Goal: Task Accomplishment & Management: Manage account settings

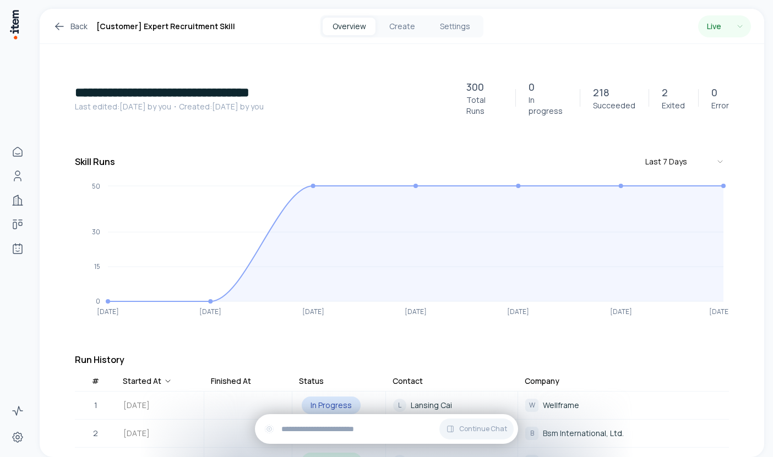
click at [68, 25] on link "Back" at bounding box center [70, 26] width 35 height 13
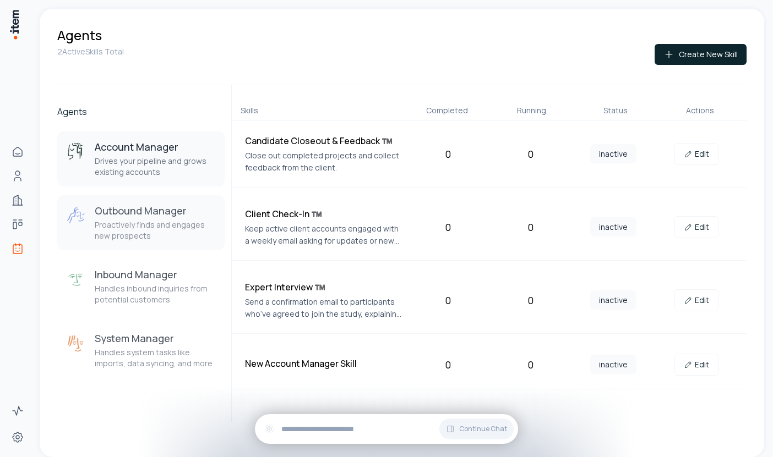
click at [112, 229] on p "Proactively finds and engages new prospects" at bounding box center [155, 231] width 121 height 22
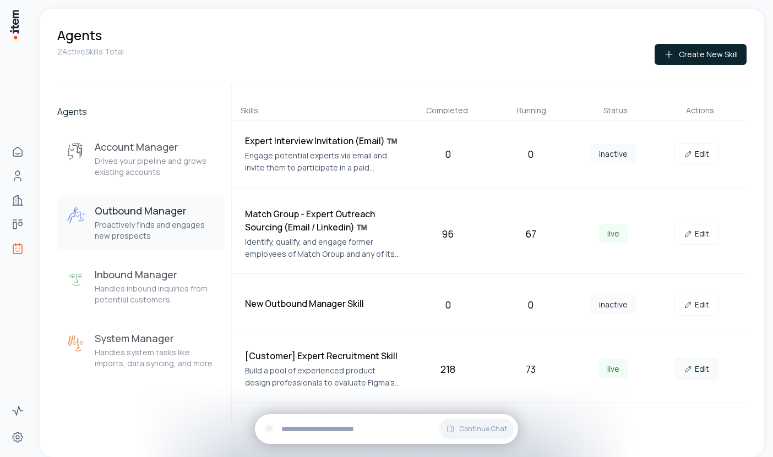
click at [695, 367] on link "Edit" at bounding box center [696, 369] width 44 height 22
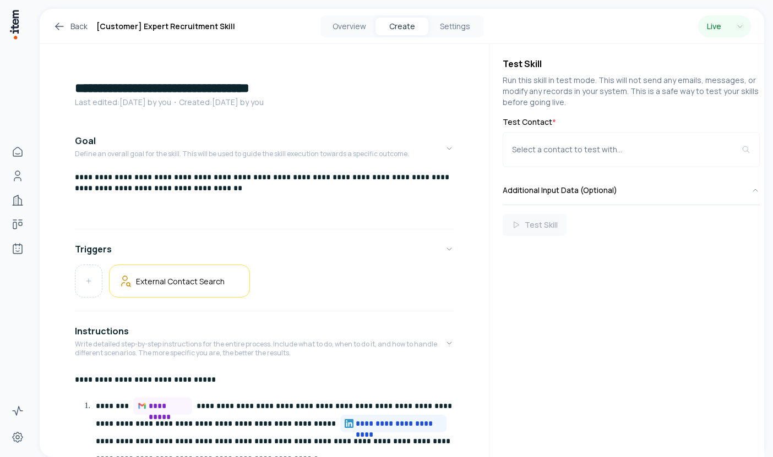
click at [101, 99] on p "Last edited: [DATE] by you ・Created: [DATE] by you" at bounding box center [264, 102] width 379 height 11
click at [99, 85] on h1 "**********" at bounding box center [264, 88] width 379 height 18
click at [84, 86] on h1 "**********" at bounding box center [264, 88] width 379 height 18
click at [239, 89] on h1 "**********" at bounding box center [264, 88] width 379 height 18
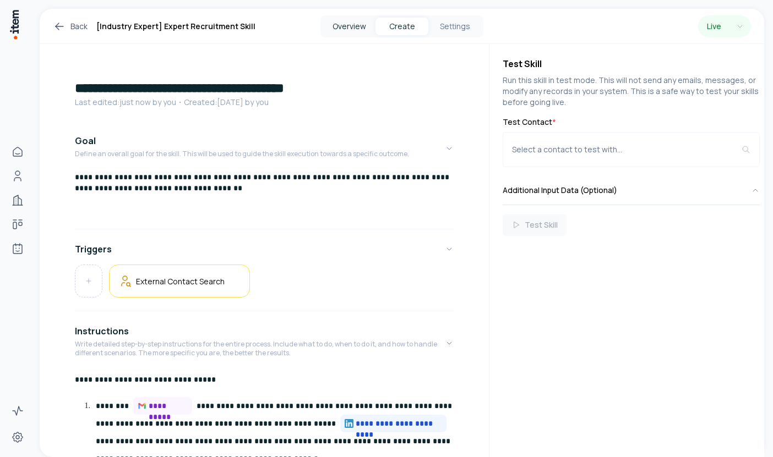
click at [353, 26] on button "Overview" at bounding box center [348, 27] width 53 height 18
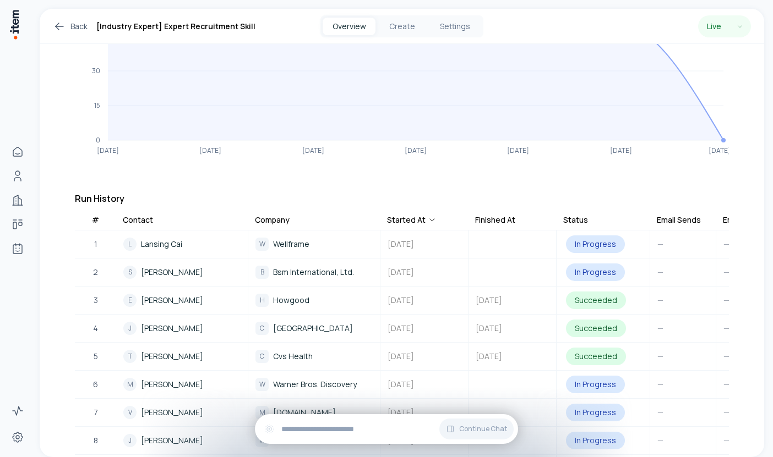
scroll to position [0, 340]
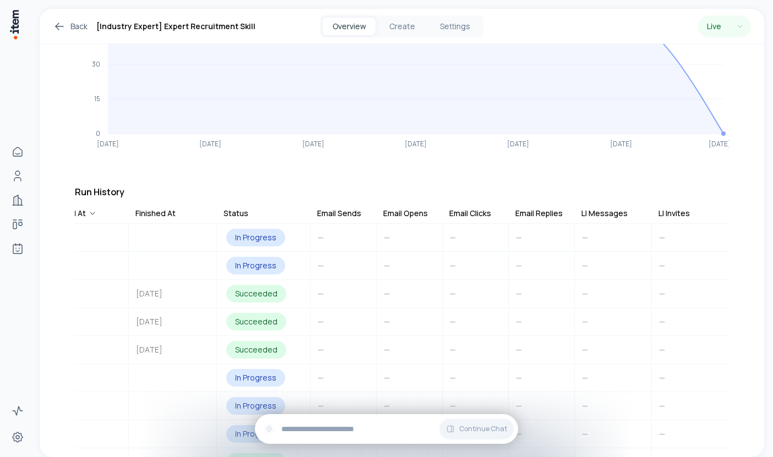
click at [614, 208] on div "LI Messages" at bounding box center [604, 213] width 46 height 11
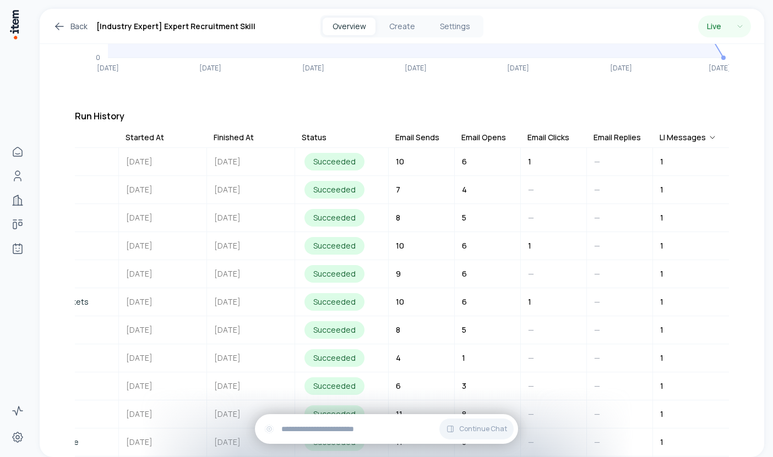
scroll to position [289, 0]
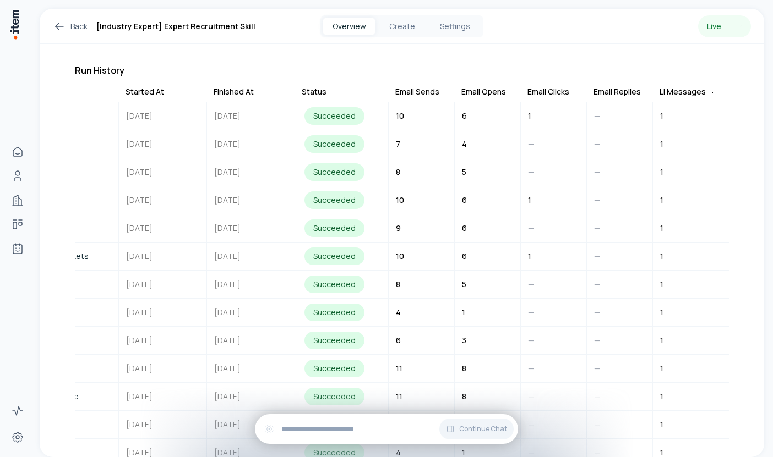
click at [477, 86] on div "Email Opens" at bounding box center [483, 91] width 45 height 11
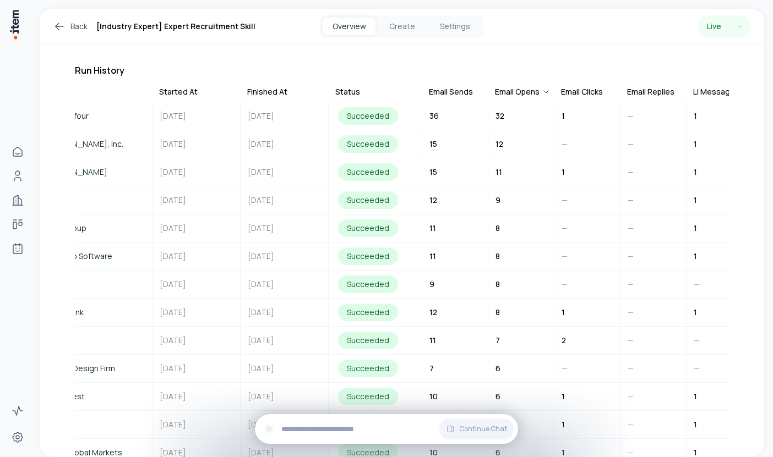
scroll to position [0, 0]
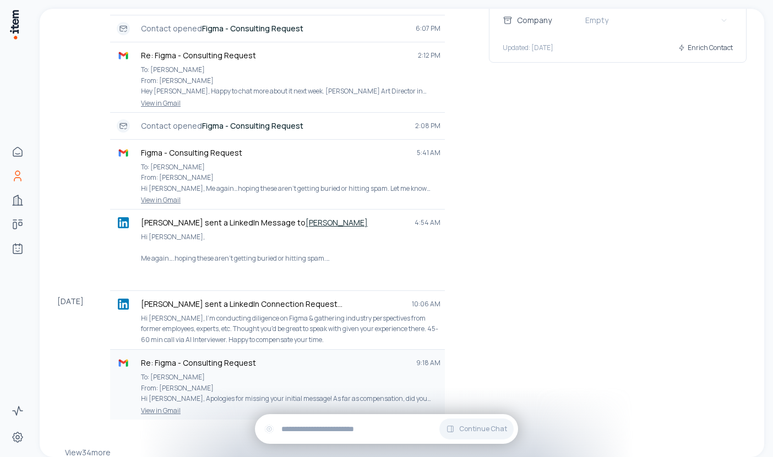
scroll to position [399, 0]
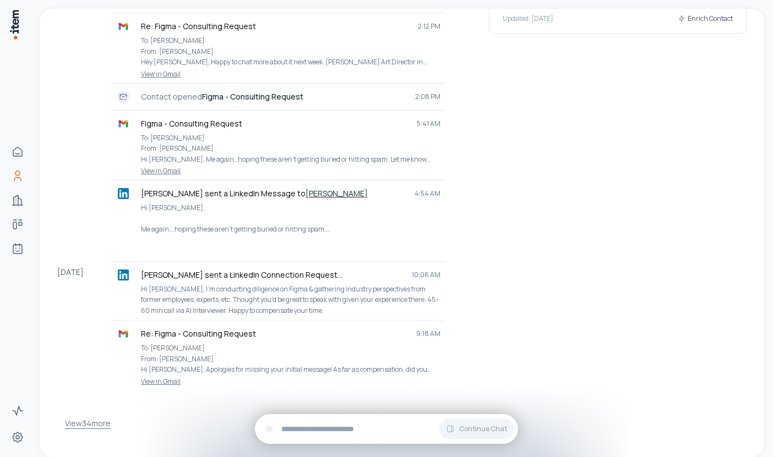
click at [102, 413] on button "View 34 more" at bounding box center [88, 424] width 46 height 22
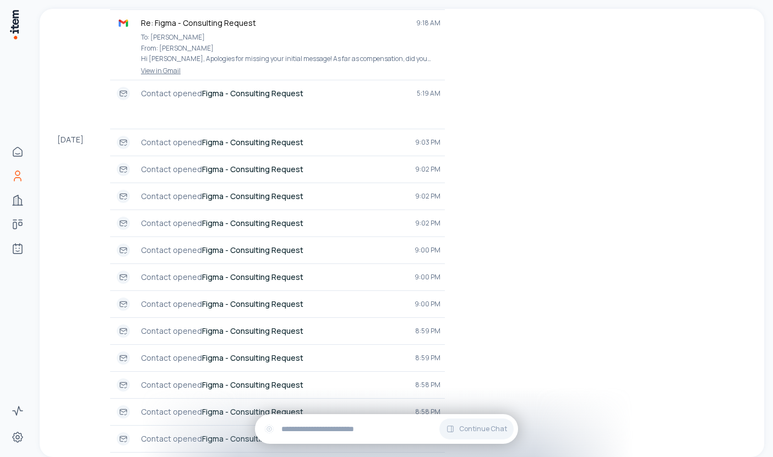
scroll to position [746, 0]
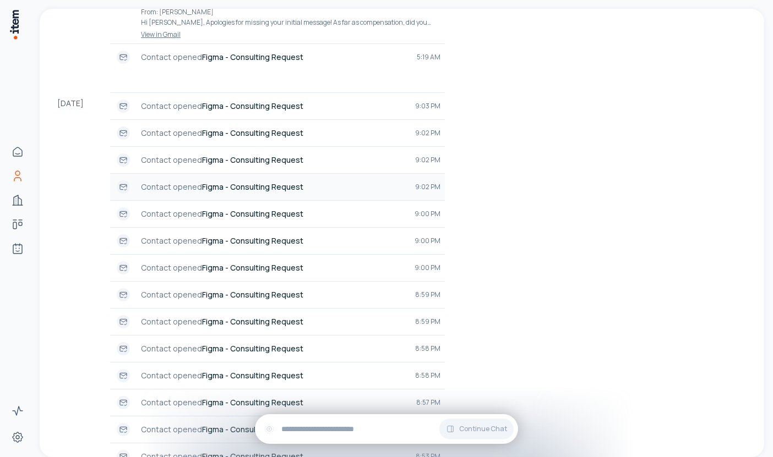
click at [326, 182] on p "Contact opened Figma - Consulting Request" at bounding box center [273, 187] width 265 height 11
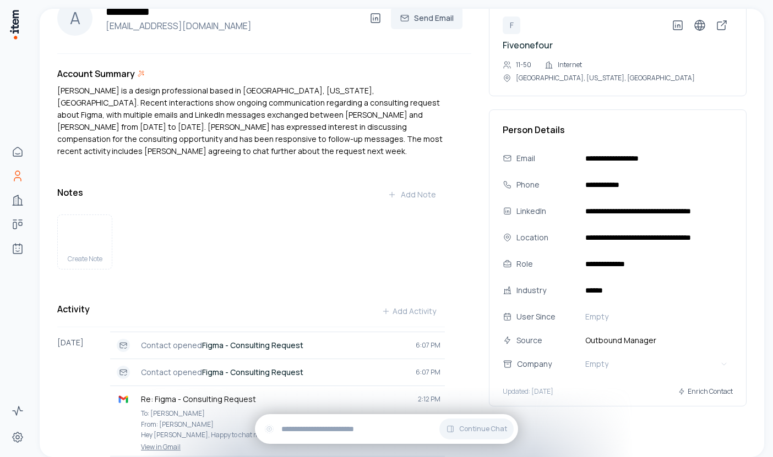
scroll to position [0, 0]
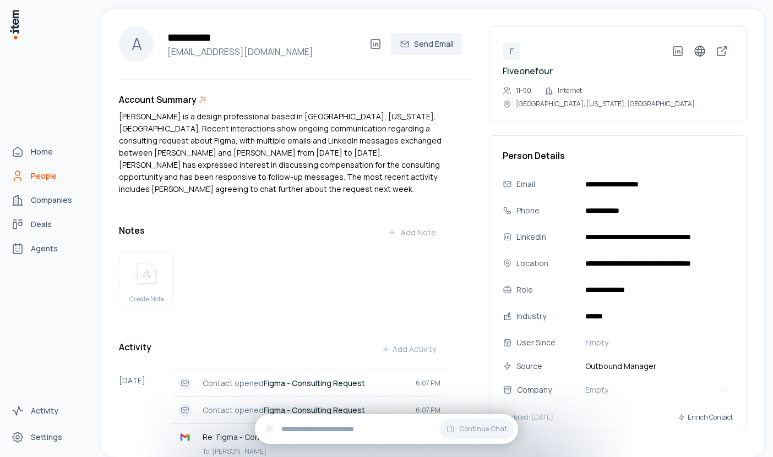
click at [36, 172] on span "People" at bounding box center [44, 176] width 26 height 11
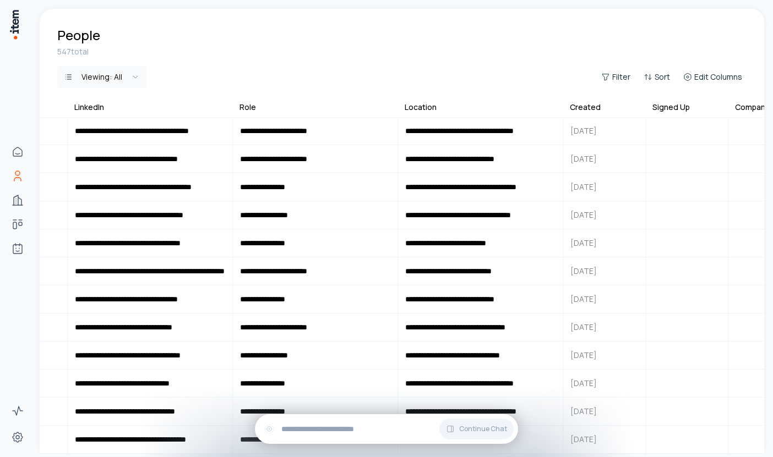
scroll to position [595, 674]
